Goal: Find specific page/section: Find specific page/section

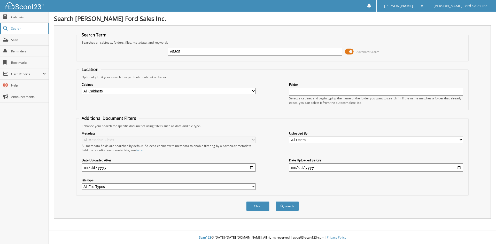
type input "A5805"
click at [276, 201] on button "Search" at bounding box center [287, 206] width 23 height 10
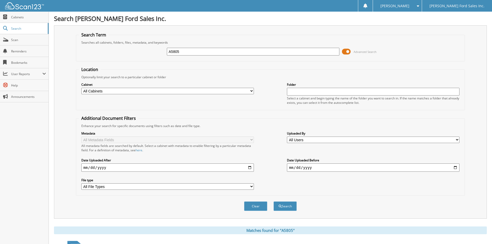
click at [189, 53] on input "A5805" at bounding box center [253, 52] width 172 height 8
type input "A5808"
click at [273, 201] on button "Search" at bounding box center [284, 206] width 23 height 10
click at [189, 51] on input "A5808" at bounding box center [253, 52] width 172 height 8
type input "A5809"
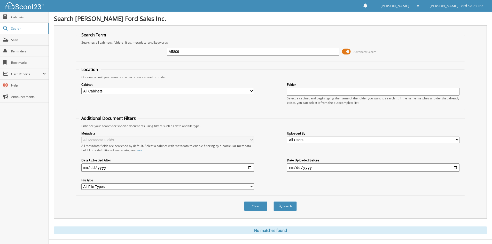
click at [273, 201] on button "Search" at bounding box center [284, 206] width 23 height 10
drag, startPoint x: 192, startPoint y: 52, endPoint x: 124, endPoint y: 54, distance: 67.9
click at [124, 54] on div "A5809 Advanced Search" at bounding box center [270, 52] width 383 height 14
click at [15, 37] on link "Scan" at bounding box center [24, 39] width 49 height 11
